Goal: Information Seeking & Learning: Learn about a topic

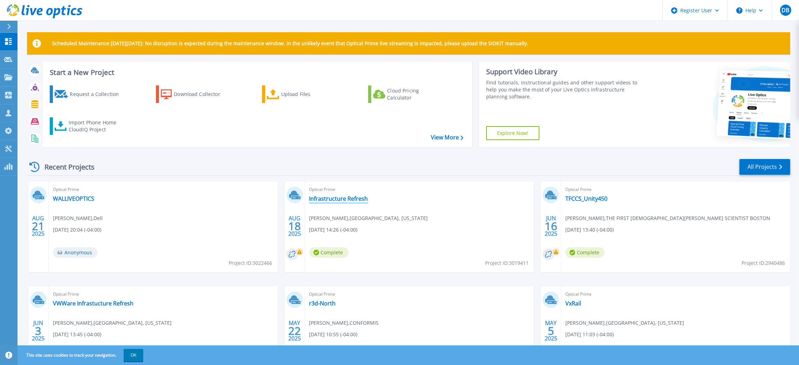
click at [337, 199] on link "Infrastructure Refresh" at bounding box center [338, 198] width 59 height 7
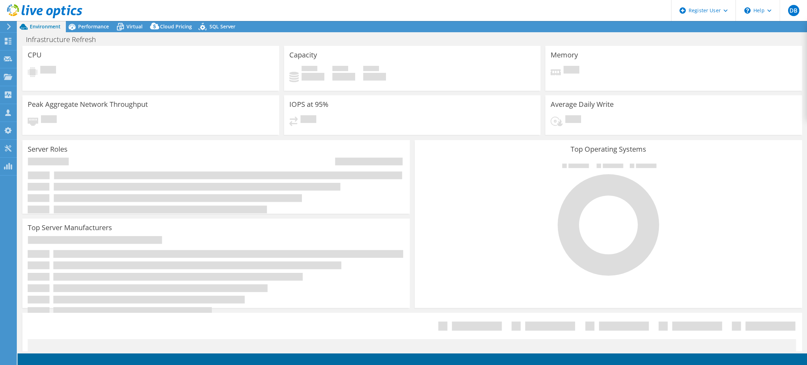
select select "USD"
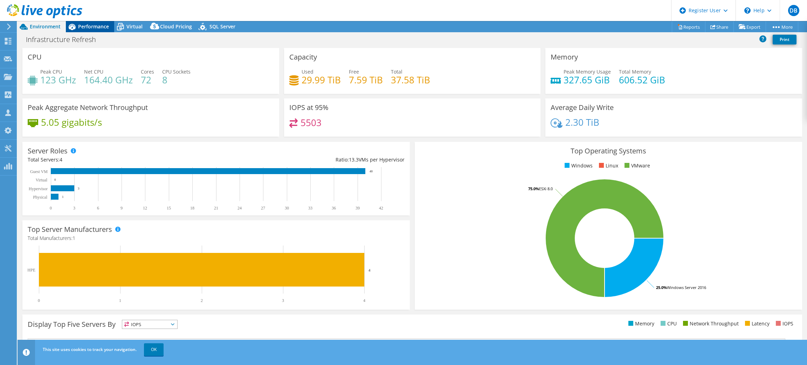
click at [100, 30] on div "Performance" at bounding box center [90, 26] width 48 height 11
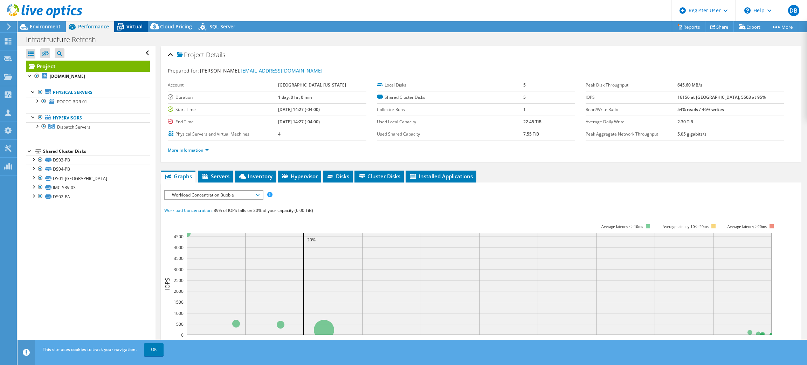
click at [136, 21] on div "Virtual" at bounding box center [131, 26] width 34 height 11
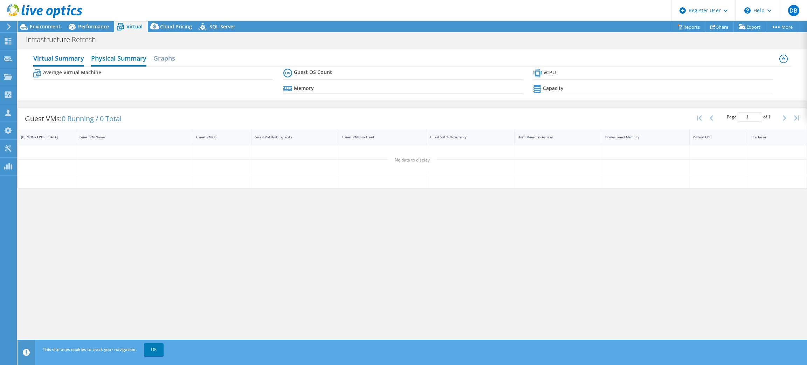
click at [131, 66] on h2 "Physical Summary" at bounding box center [118, 58] width 55 height 15
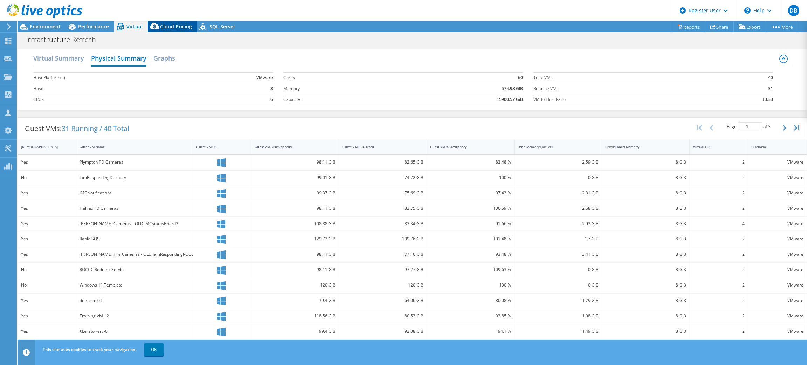
click at [171, 24] on span "Cloud Pricing" at bounding box center [176, 26] width 32 height 7
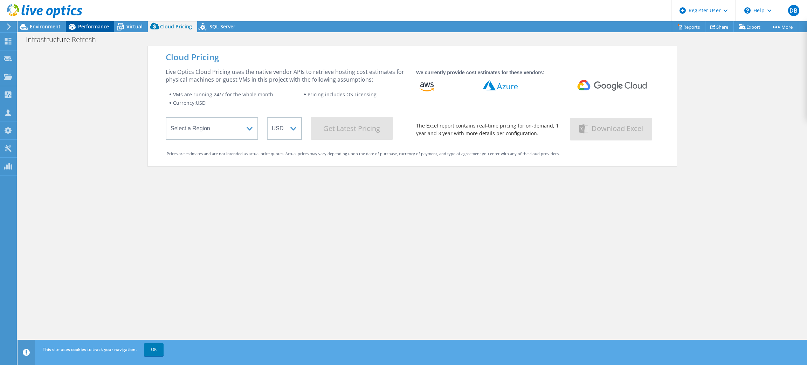
click at [83, 28] on span "Performance" at bounding box center [93, 26] width 31 height 7
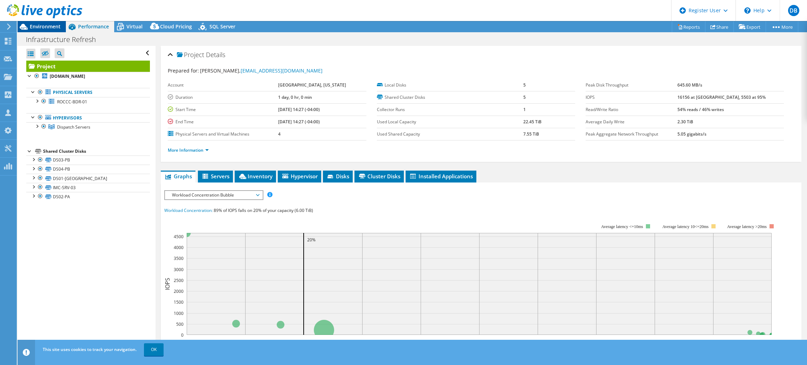
click at [38, 27] on span "Environment" at bounding box center [45, 26] width 31 height 7
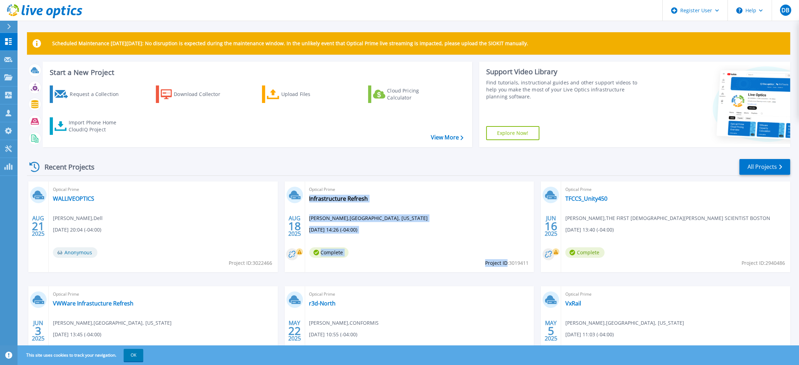
drag, startPoint x: 531, startPoint y: 263, endPoint x: 507, endPoint y: 263, distance: 23.8
click at [507, 263] on div "Optical Prime Infrastructure Refresh Ed Scarpino , DUXBURY, MASSACHUSETTS 08/18…" at bounding box center [419, 226] width 229 height 91
click at [487, 266] on span "Project ID: 3019411" at bounding box center [506, 263] width 43 height 8
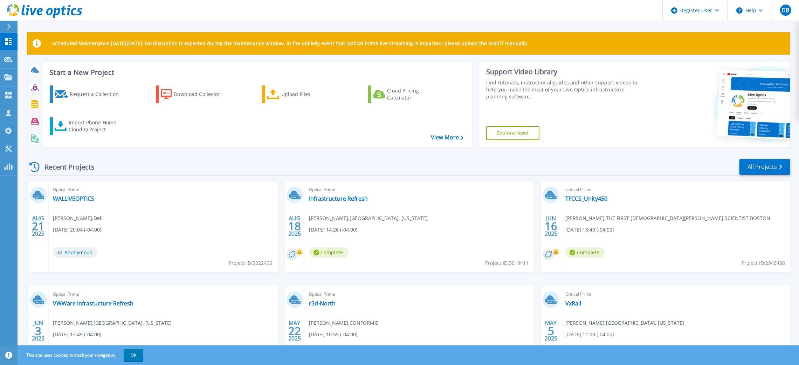
drag, startPoint x: 483, startPoint y: 262, endPoint x: 513, endPoint y: 259, distance: 29.9
click at [513, 259] on div "Optical Prime Infrastructure Refresh Ed Scarpino , DUXBURY, MASSACHUSETTS 08/18…" at bounding box center [419, 226] width 229 height 91
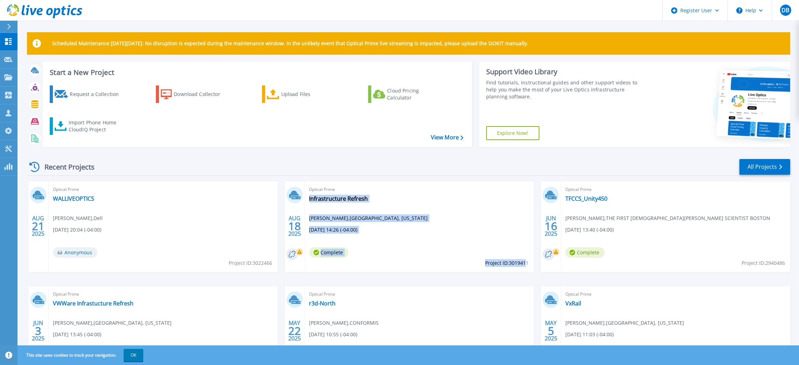
click at [527, 261] on div "Optical Prime Infrastructure Refresh Ed Scarpino , DUXBURY, MASSACHUSETTS 08/18…" at bounding box center [419, 226] width 229 height 91
drag, startPoint x: 527, startPoint y: 261, endPoint x: 451, endPoint y: 243, distance: 78.8
click at [451, 243] on div "Optical Prime Infrastructure Refresh Ed Scarpino , DUXBURY, MASSACHUSETTS 08/18…" at bounding box center [419, 226] width 229 height 91
copy div "Infrastructure Refresh Ed Scarpino , DUXBURY, MASSACHUSETTS 08/18/2025, 14:26 (…"
